Goal: Information Seeking & Learning: Find specific fact

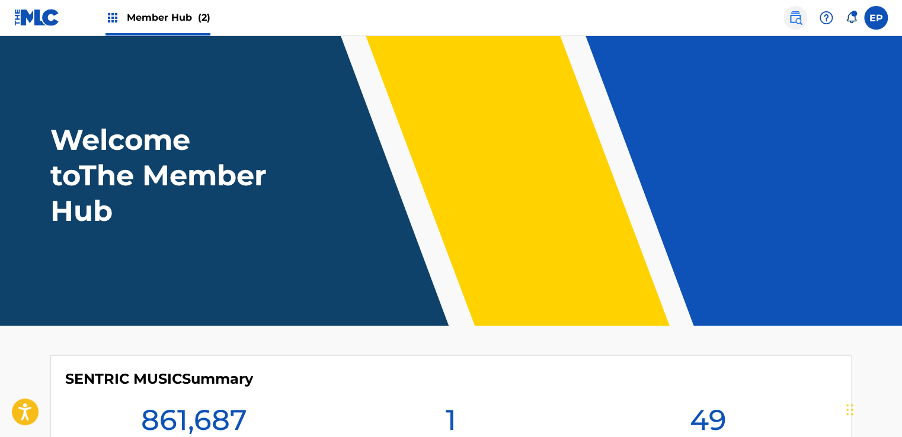
click at [802, 20] on link at bounding box center [795, 18] width 24 height 24
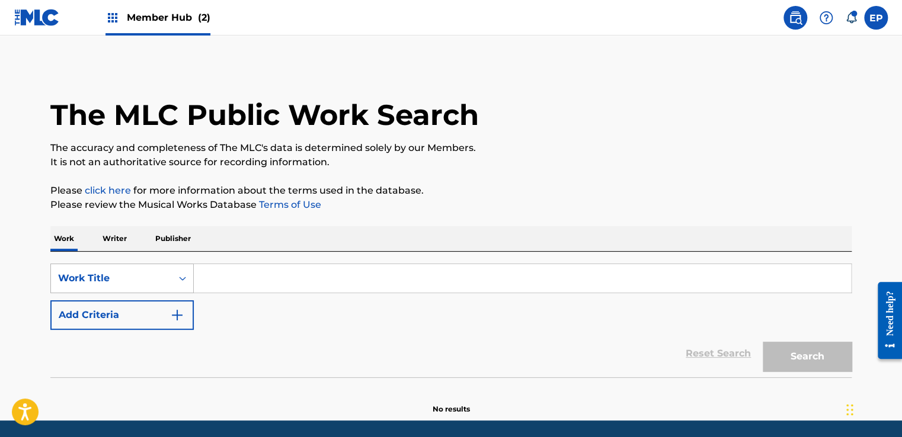
click at [164, 275] on div "Work Title" at bounding box center [121, 279] width 143 height 30
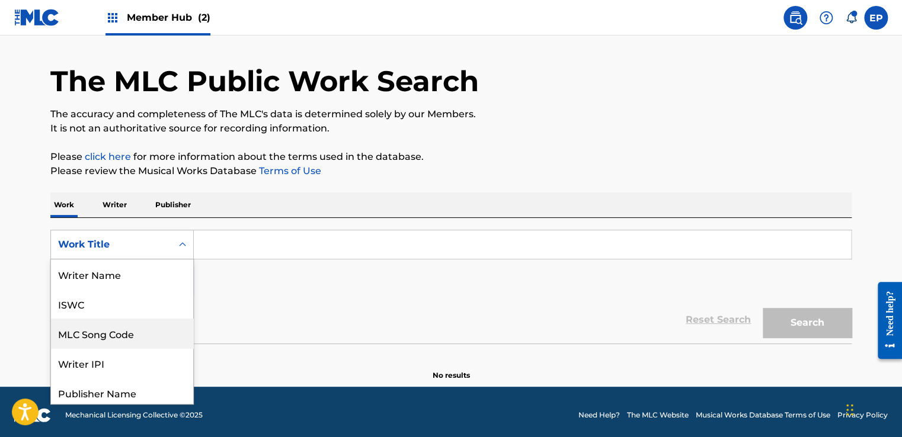
scroll to position [59, 0]
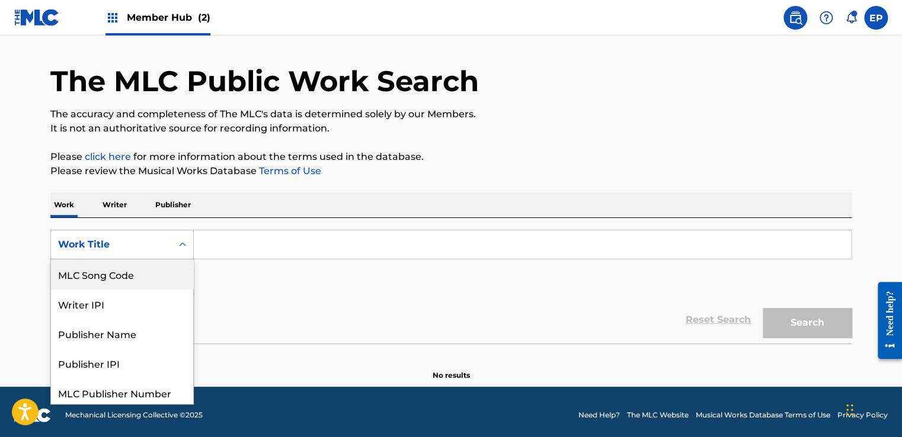
click at [130, 280] on div "MLC Song Code" at bounding box center [122, 275] width 142 height 30
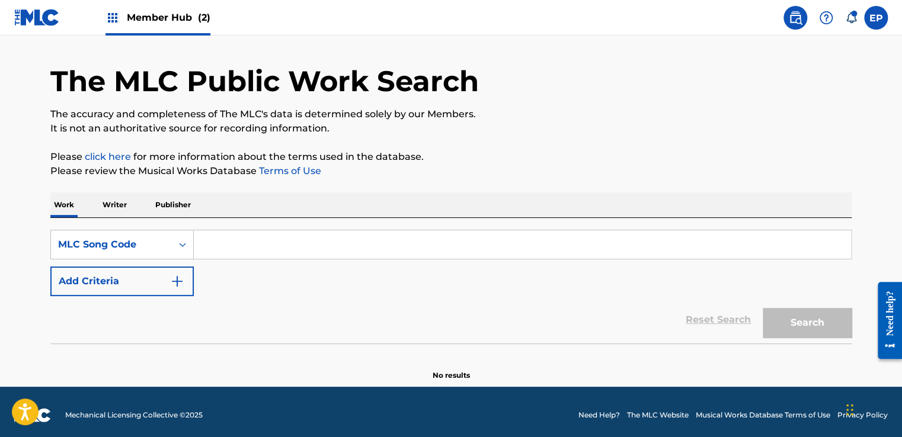
drag, startPoint x: 256, startPoint y: 248, endPoint x: 308, endPoint y: 244, distance: 51.7
click at [256, 248] on input "Search Form" at bounding box center [522, 245] width 657 height 28
paste input "WB4EOV"
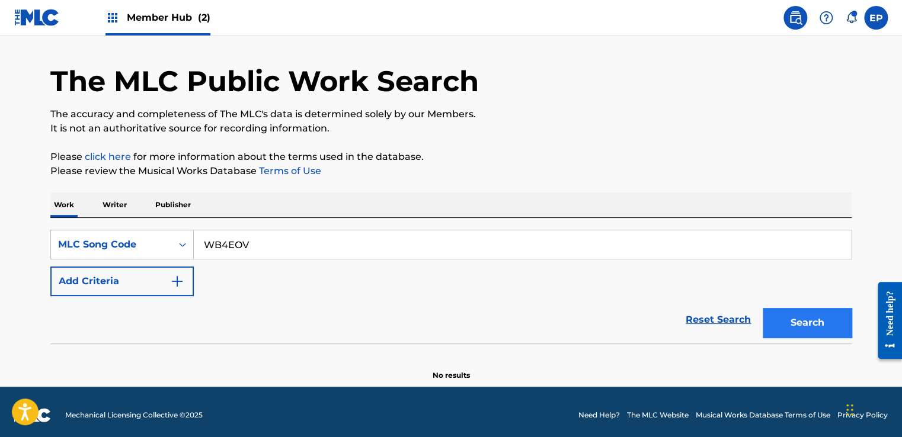
type input "WB4EOV"
click at [813, 321] on button "Search" at bounding box center [807, 323] width 89 height 30
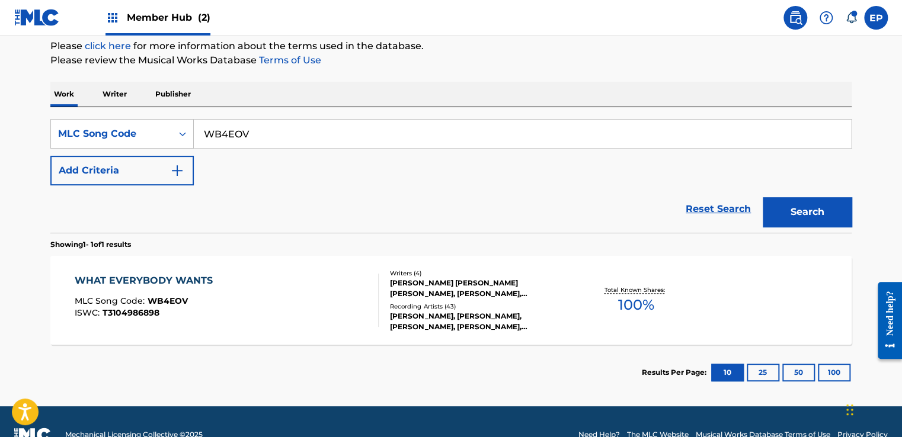
scroll to position [152, 0]
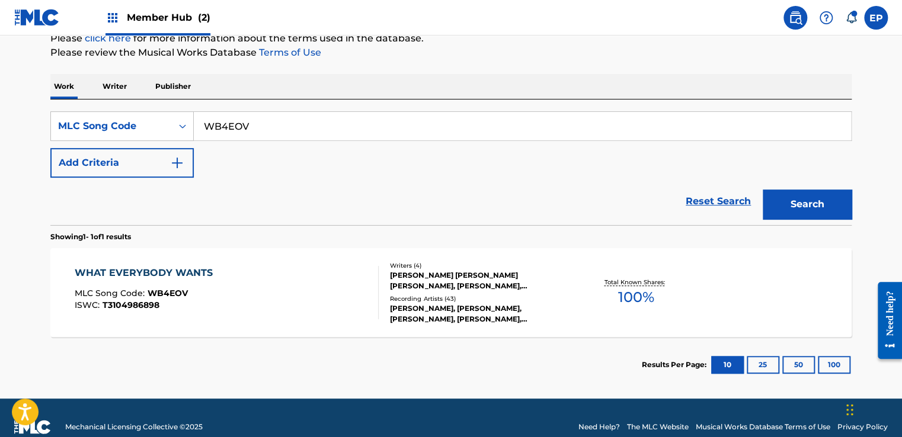
click at [268, 298] on div "WHAT EVERYBODY WANTS MLC Song Code : WB4EOV ISWC : T3104986898" at bounding box center [227, 292] width 305 height 53
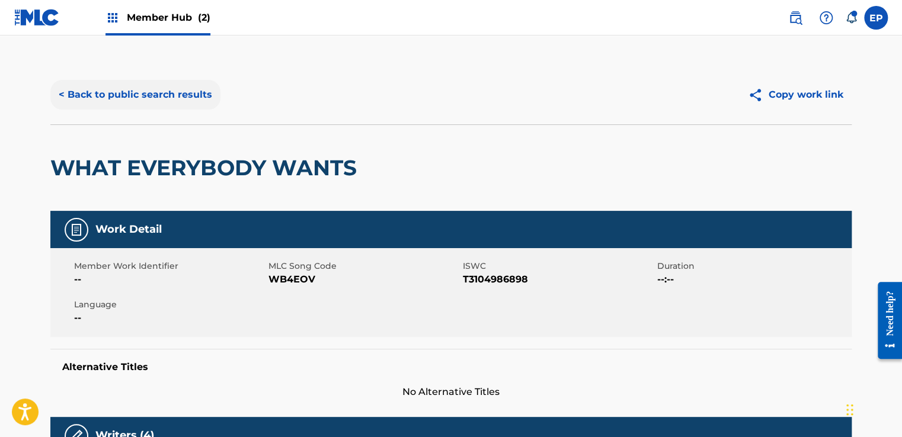
click at [197, 105] on button "< Back to public search results" at bounding box center [135, 95] width 170 height 30
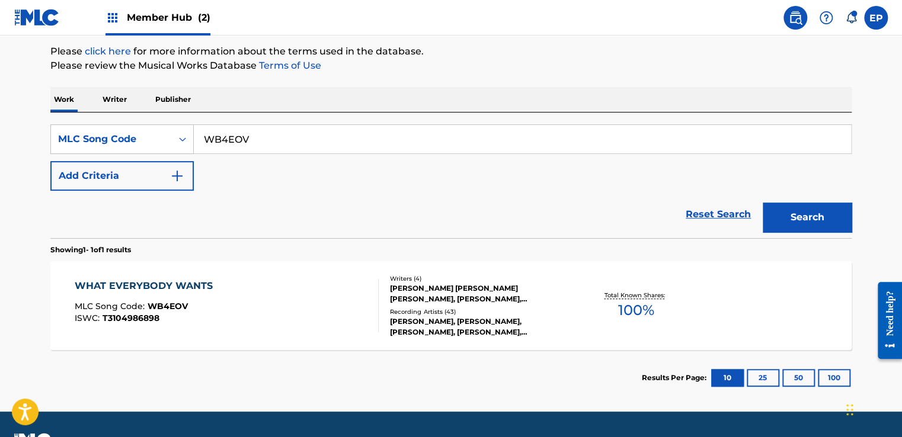
click at [235, 143] on input "WB4EOV" at bounding box center [522, 139] width 657 height 28
paste input "FD9JYC"
type input "FD9JYC"
click at [820, 222] on button "Search" at bounding box center [807, 218] width 89 height 30
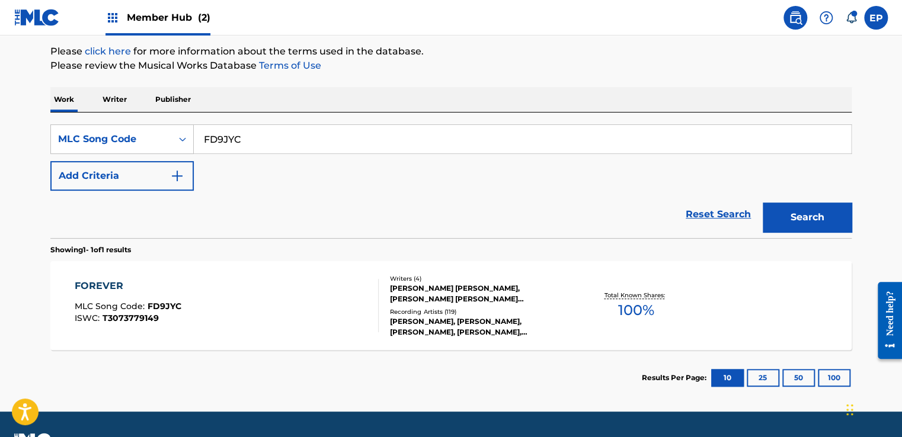
click at [304, 295] on div "FOREVER MLC Song Code : FD9JYC ISWC : T3073779149" at bounding box center [227, 305] width 305 height 53
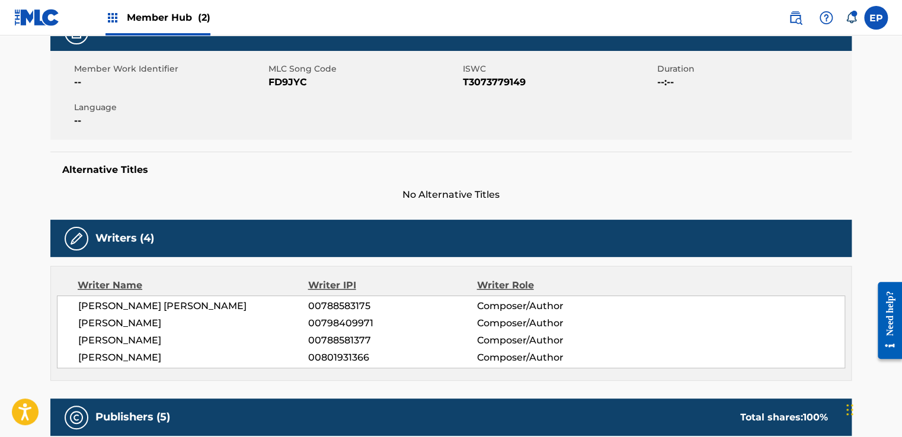
scroll to position [178, 0]
